Goal: Obtain resource: Obtain resource

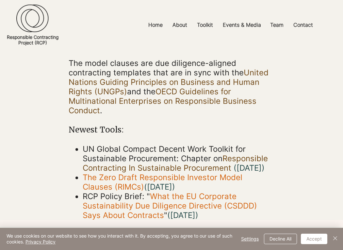
scroll to position [65, 0]
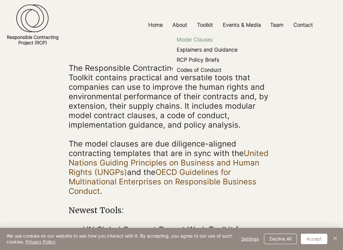
click at [201, 38] on p "Model Clauses" at bounding box center [194, 40] width 41 height 10
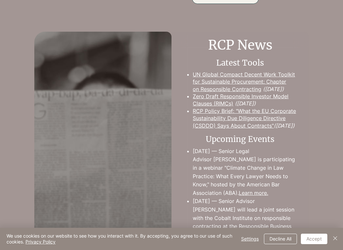
scroll to position [887, 0]
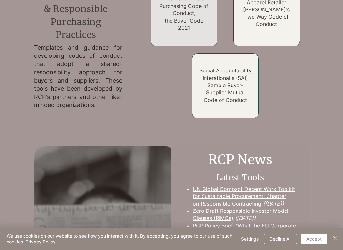
click at [203, 28] on h2 "The Responsible Purchasing Code of Conduct, the Buyer Code 2021" at bounding box center [183, 13] width 53 height 37
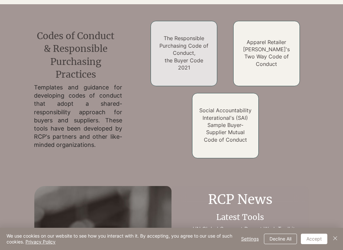
scroll to position [756, 0]
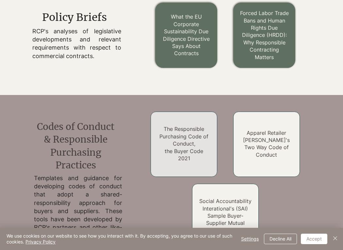
click at [182, 124] on div at bounding box center [184, 144] width 67 height 65
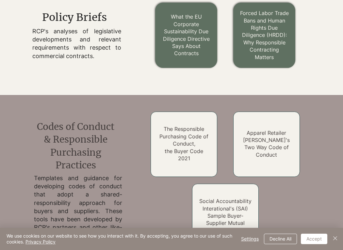
drag, startPoint x: 55, startPoint y: 184, endPoint x: 148, endPoint y: 141, distance: 102.5
click at [91, 163] on div "Codes of Conduct & Responsible Purchasing Practices Templates and guidance for …" at bounding box center [78, 180] width 89 height 119
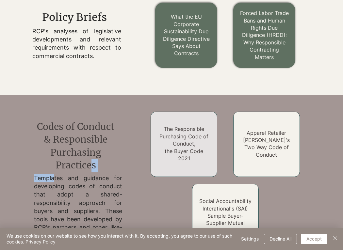
click at [173, 141] on link "The Responsible Purchasing Code of Conduct, the Buyer Code 2021" at bounding box center [183, 144] width 49 height 36
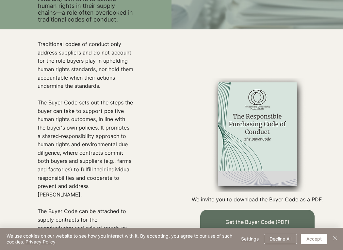
scroll to position [167, 0]
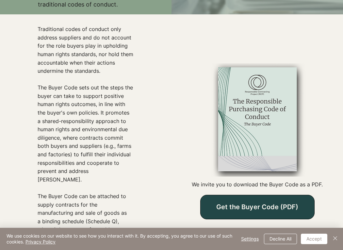
click at [268, 203] on span "Get the Buyer Code (PDF)" at bounding box center [257, 207] width 82 height 8
